Goal: Information Seeking & Learning: Learn about a topic

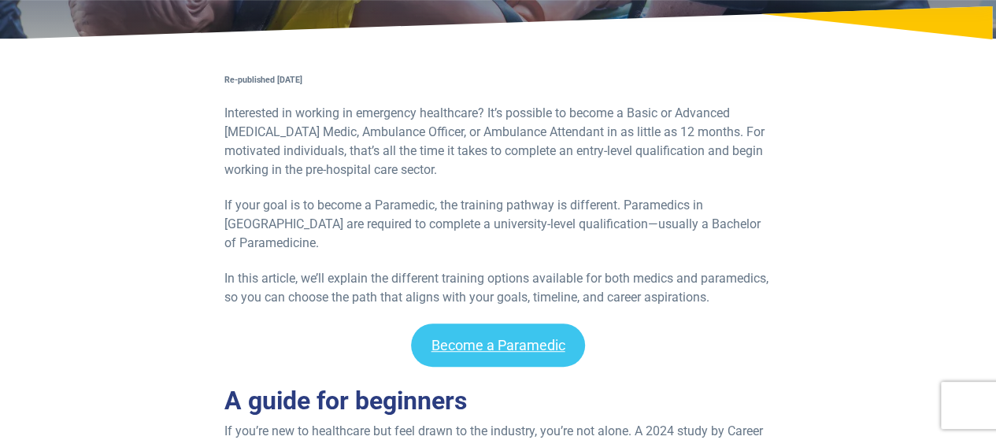
scroll to position [315, 0]
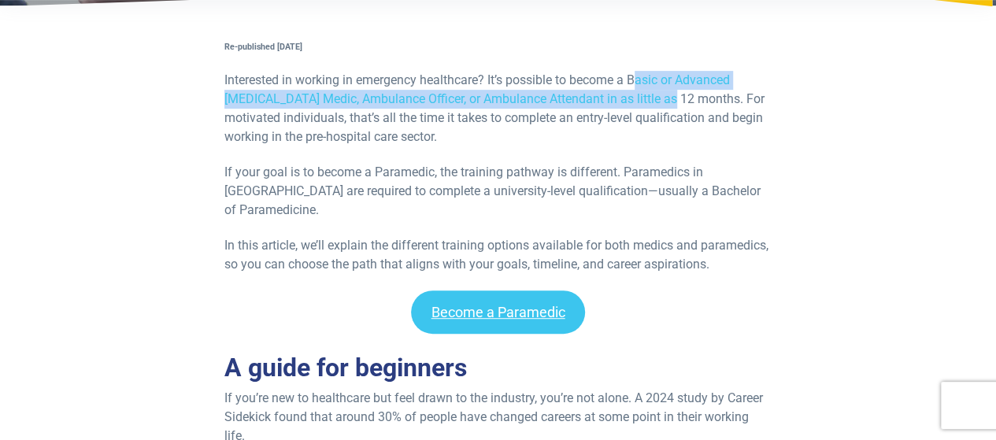
drag, startPoint x: 638, startPoint y: 78, endPoint x: 640, endPoint y: 93, distance: 15.1
click at [640, 93] on p "Interested in working in emergency healthcare? It’s possible to become a Basic …" at bounding box center [497, 109] width 547 height 76
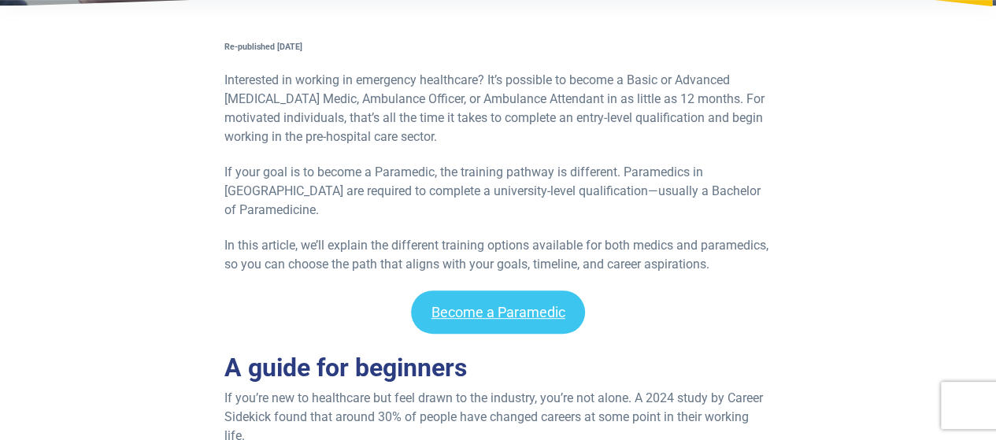
click at [642, 120] on p "Interested in working in emergency healthcare? It’s possible to become a Basic …" at bounding box center [497, 109] width 547 height 76
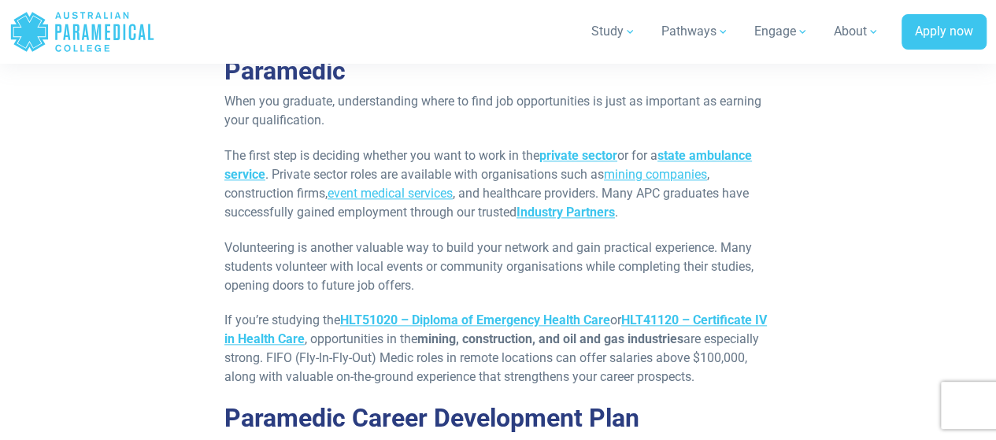
scroll to position [3779, 0]
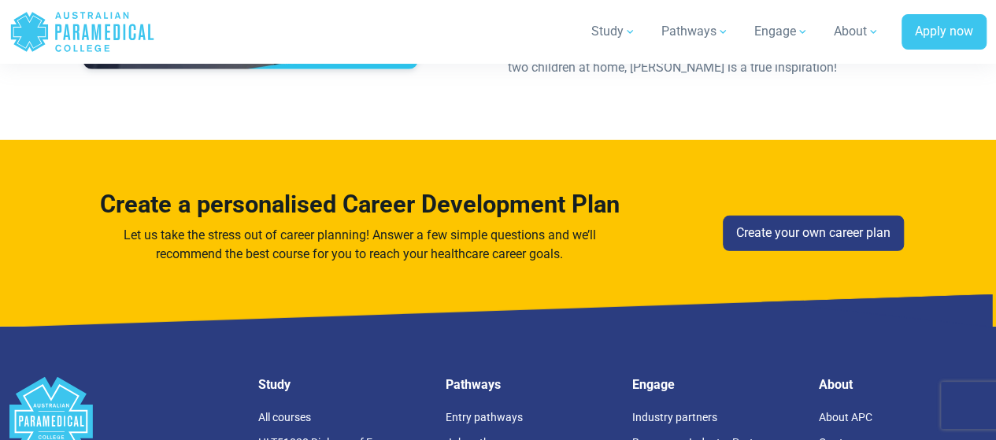
scroll to position [5353, 0]
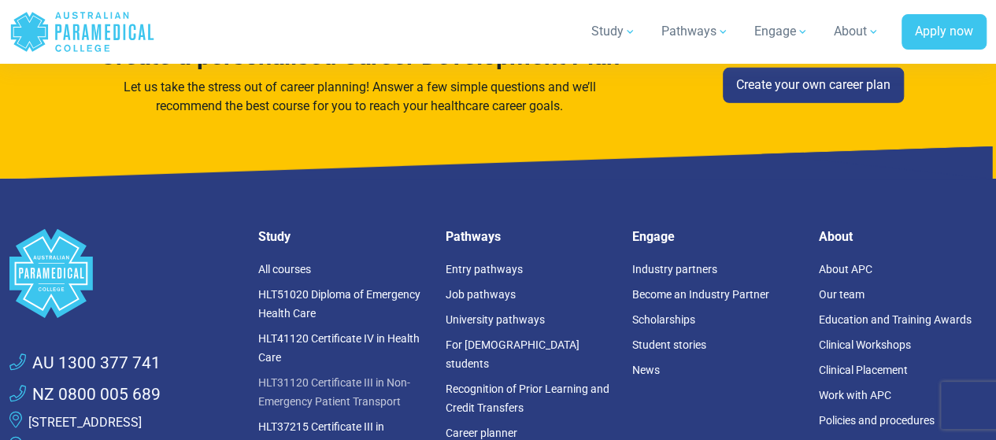
click at [381, 376] on link "HLT31120 Certificate III in Non-Emergency Patient Transport" at bounding box center [334, 391] width 152 height 31
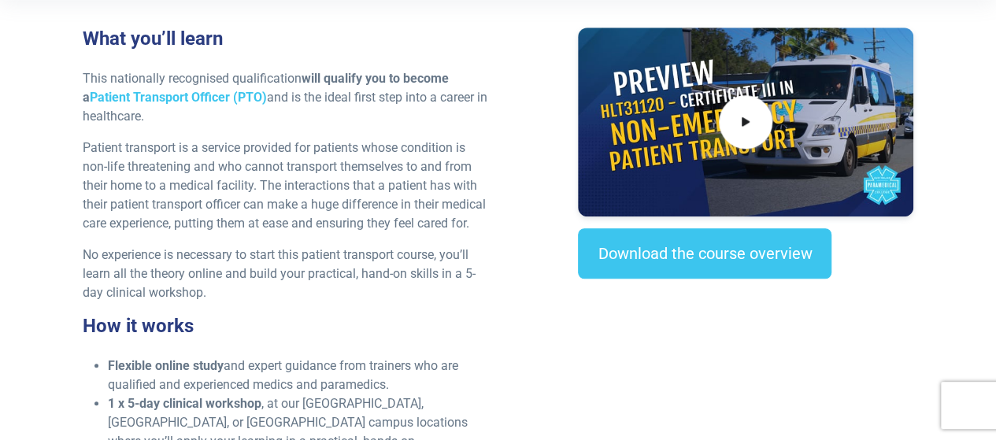
scroll to position [551, 0]
